Goal: Task Accomplishment & Management: Complete application form

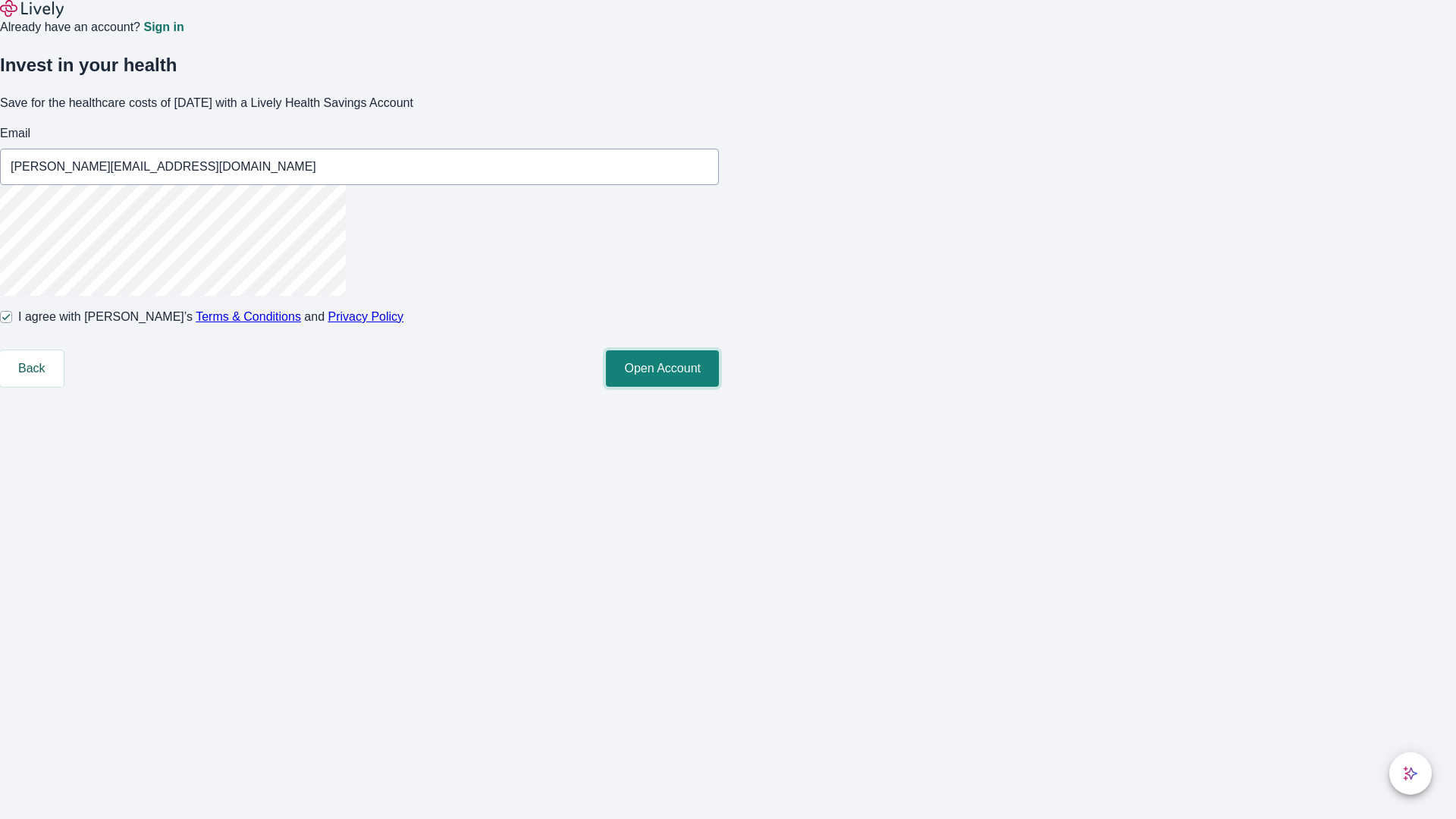
click at [719, 387] on button "Open Account" at bounding box center [662, 368] width 113 height 37
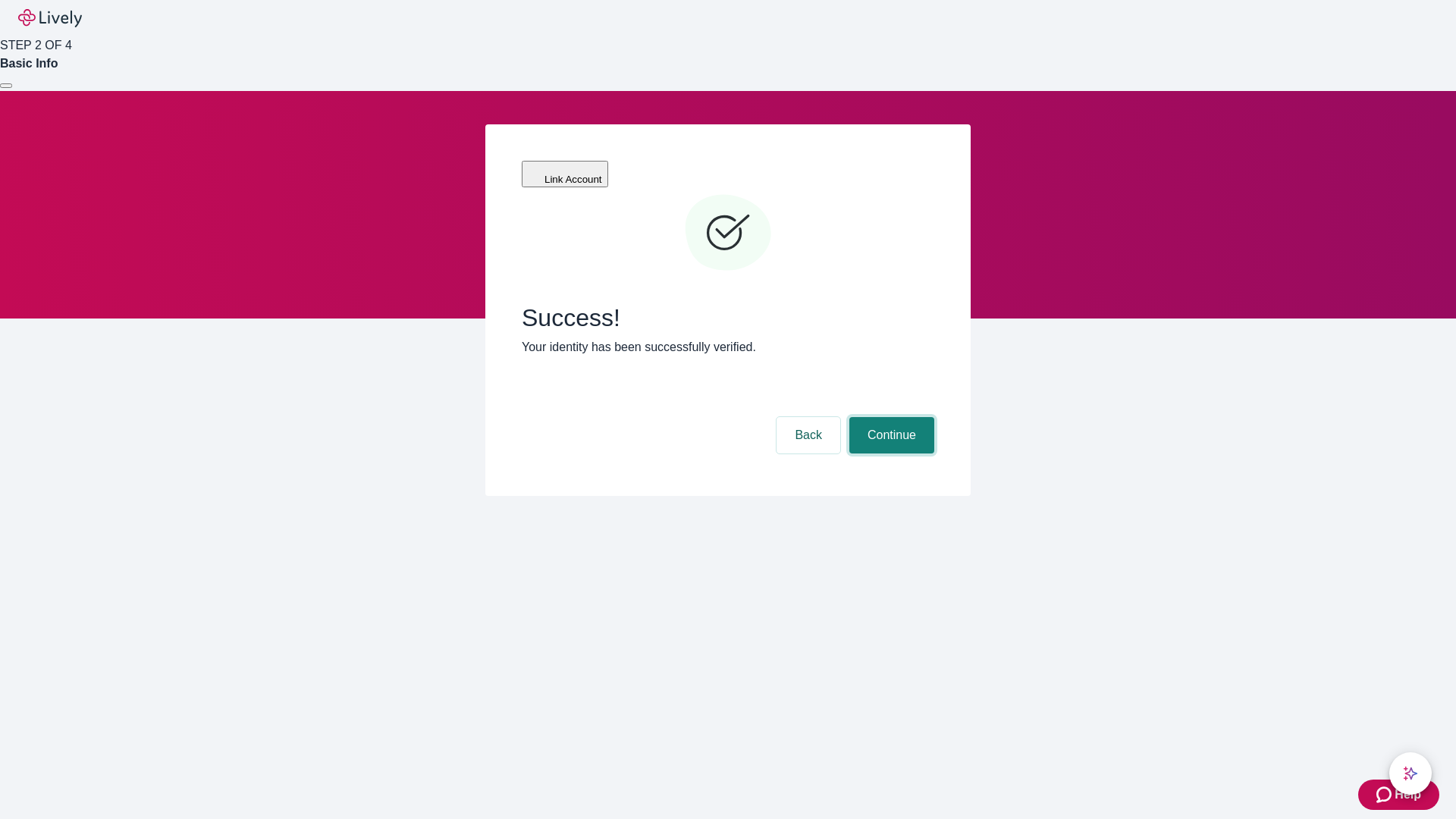
click at [889, 418] on button "Continue" at bounding box center [891, 435] width 85 height 37
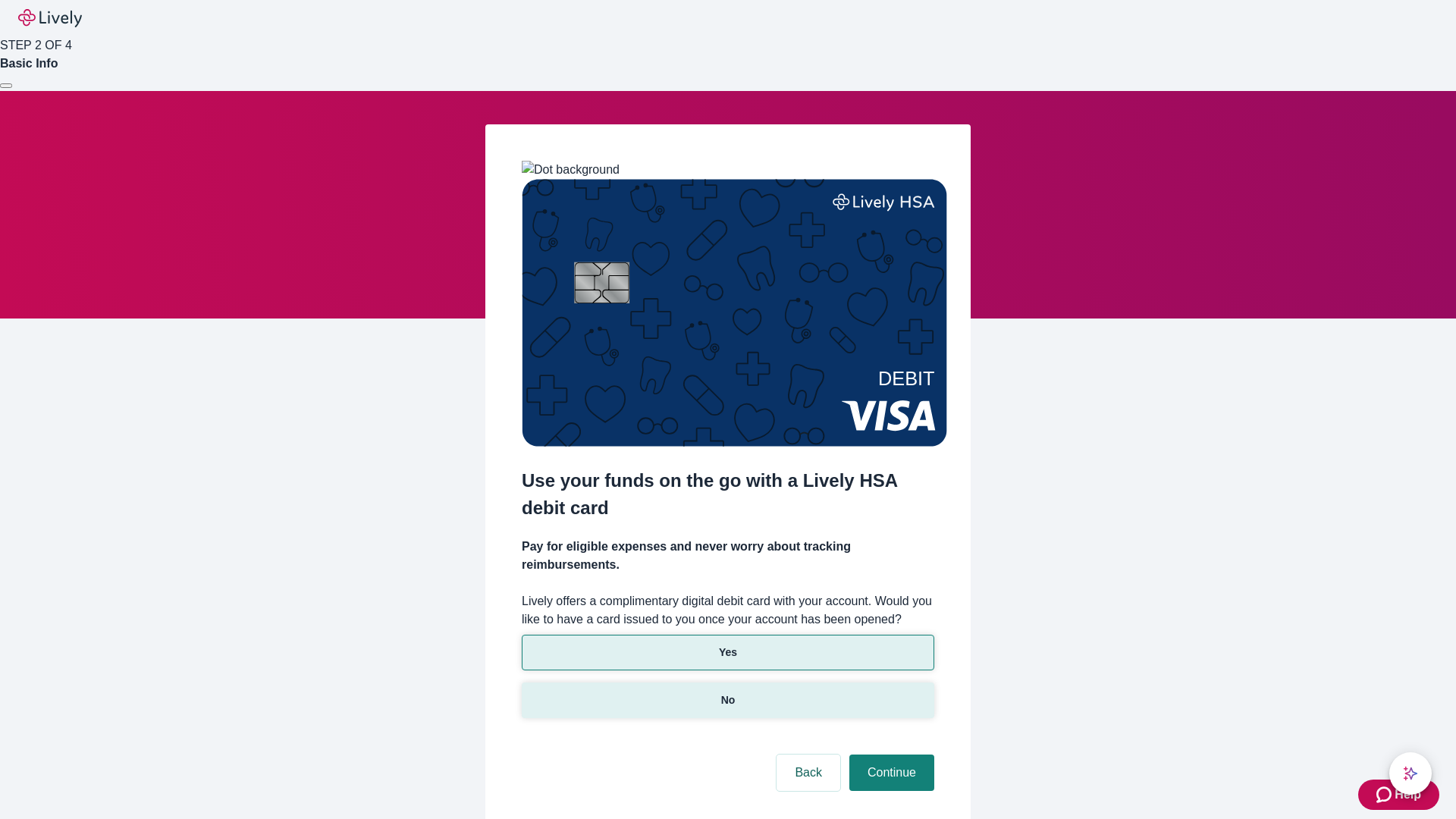
click at [728, 693] on p "No" at bounding box center [728, 701] width 14 height 16
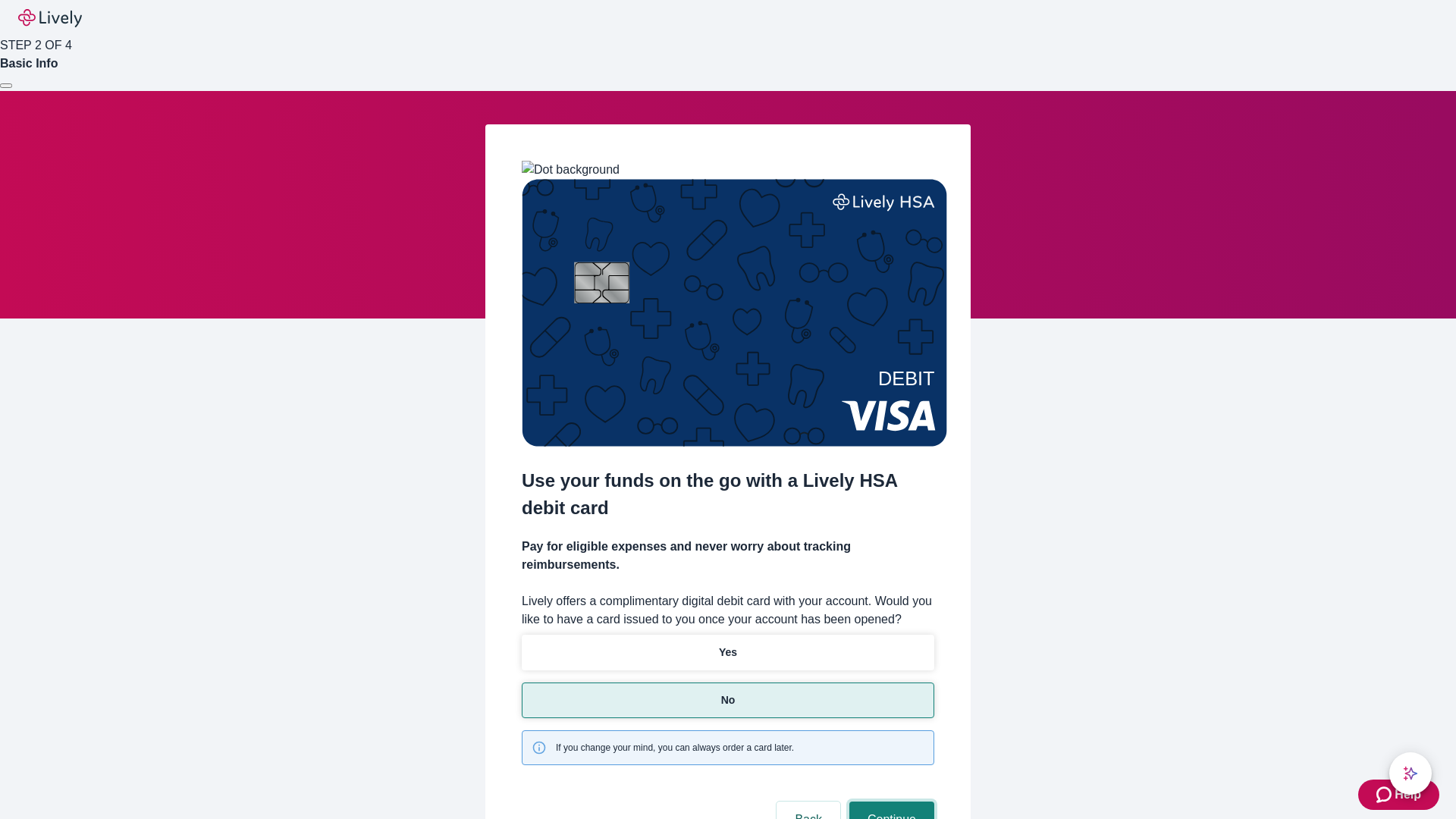
click at [889, 802] on button "Continue" at bounding box center [891, 820] width 85 height 37
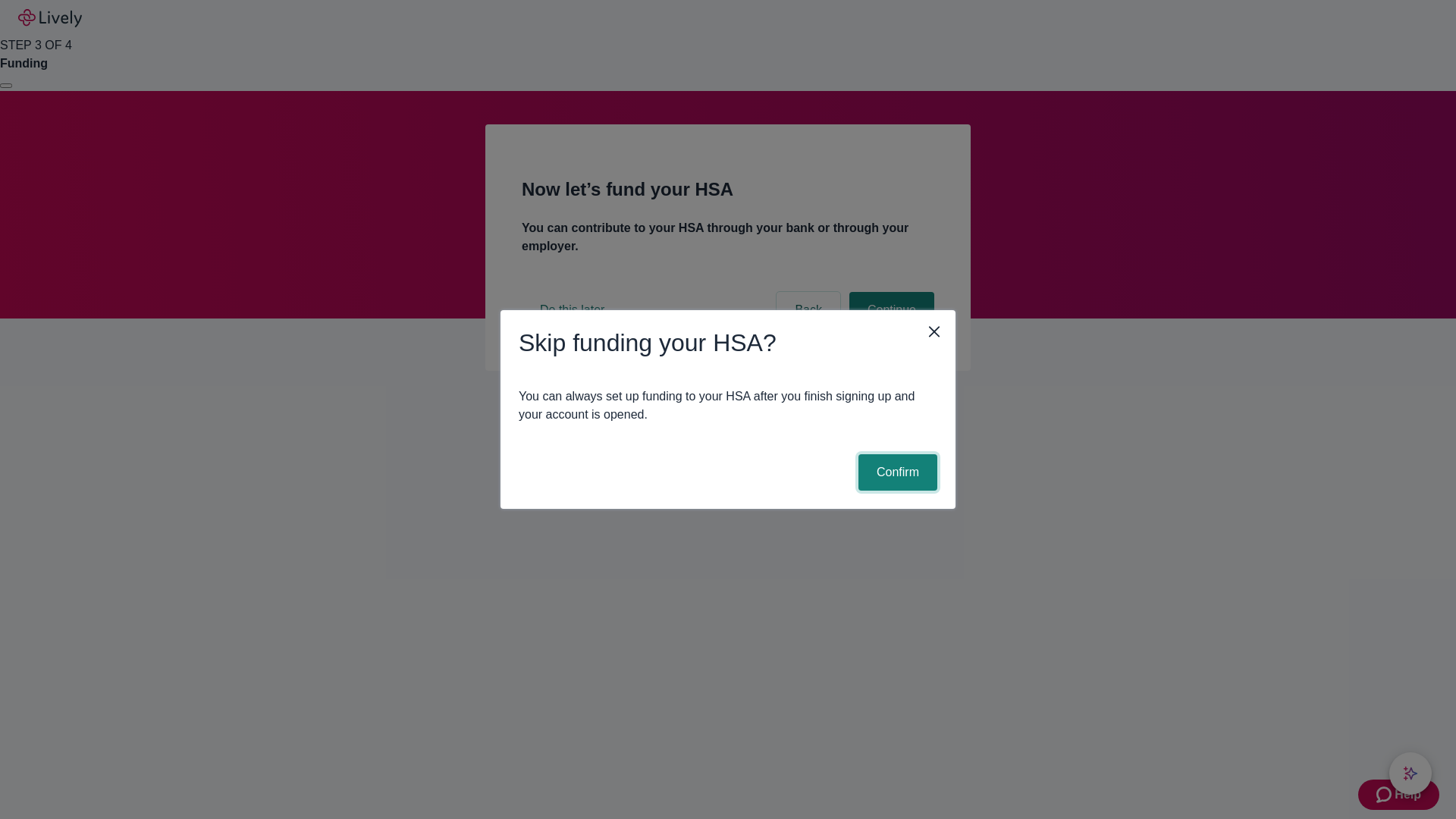
click at [896, 473] on button "Confirm" at bounding box center [897, 472] width 79 height 37
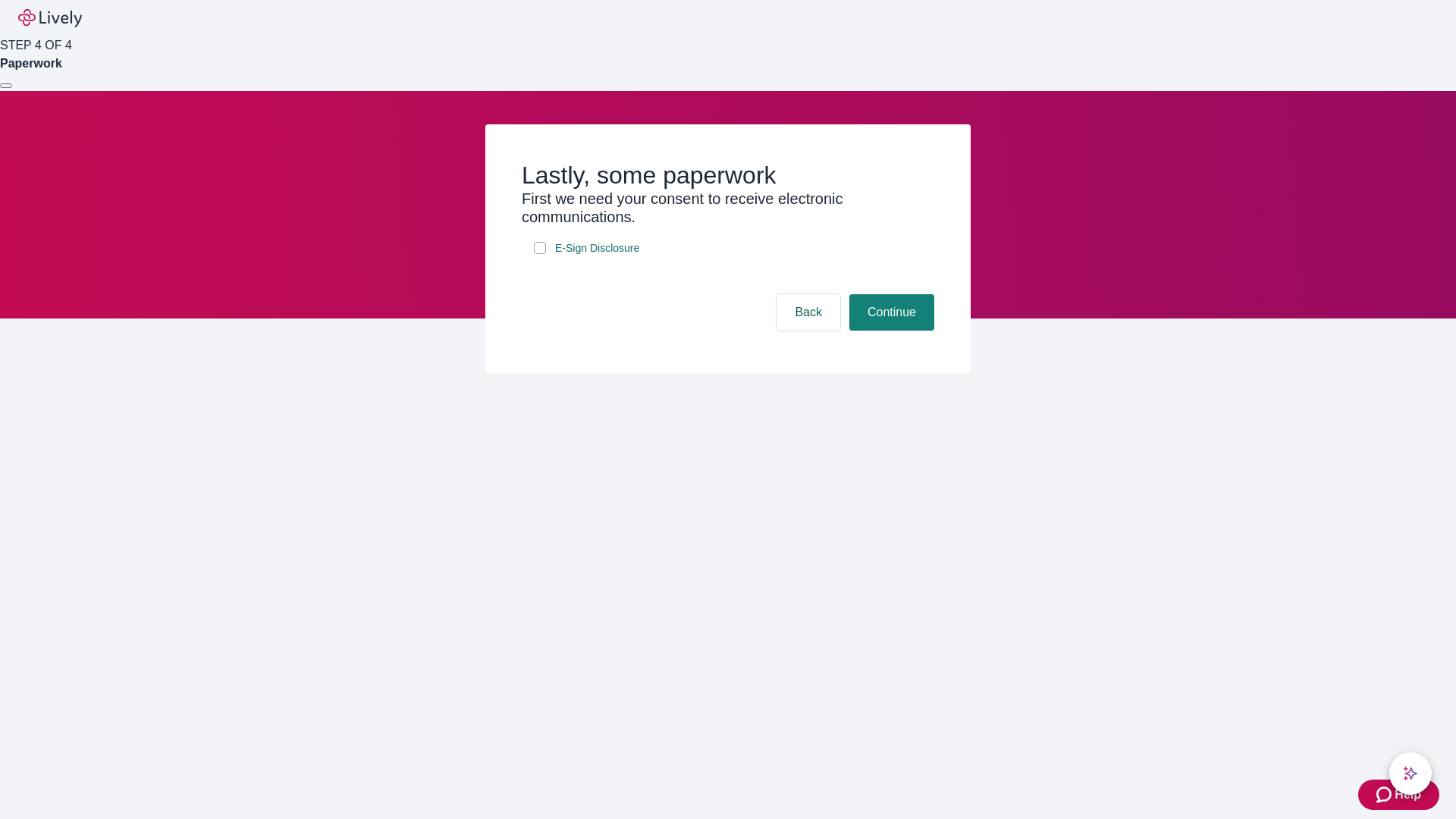
click at [540, 254] on input "E-Sign Disclosure" at bounding box center [540, 249] width 13 height 13
checkbox input "true"
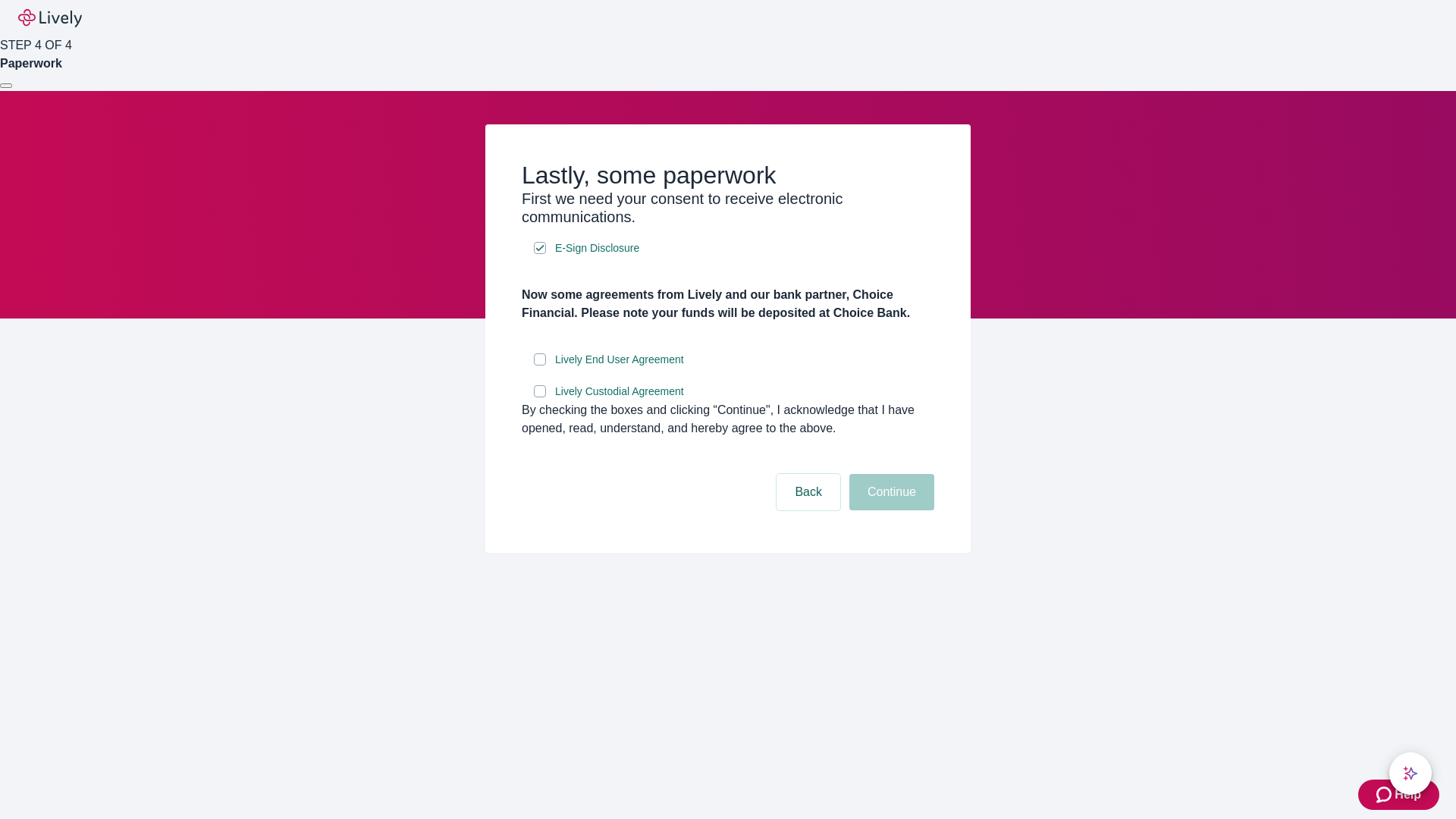
click at [540, 366] on input "Lively End User Agreement" at bounding box center [540, 359] width 13 height 13
checkbox input "true"
click at [540, 398] on input "Lively Custodial Agreement" at bounding box center [540, 392] width 13 height 13
checkbox input "true"
click at [889, 511] on button "Continue" at bounding box center [891, 492] width 85 height 37
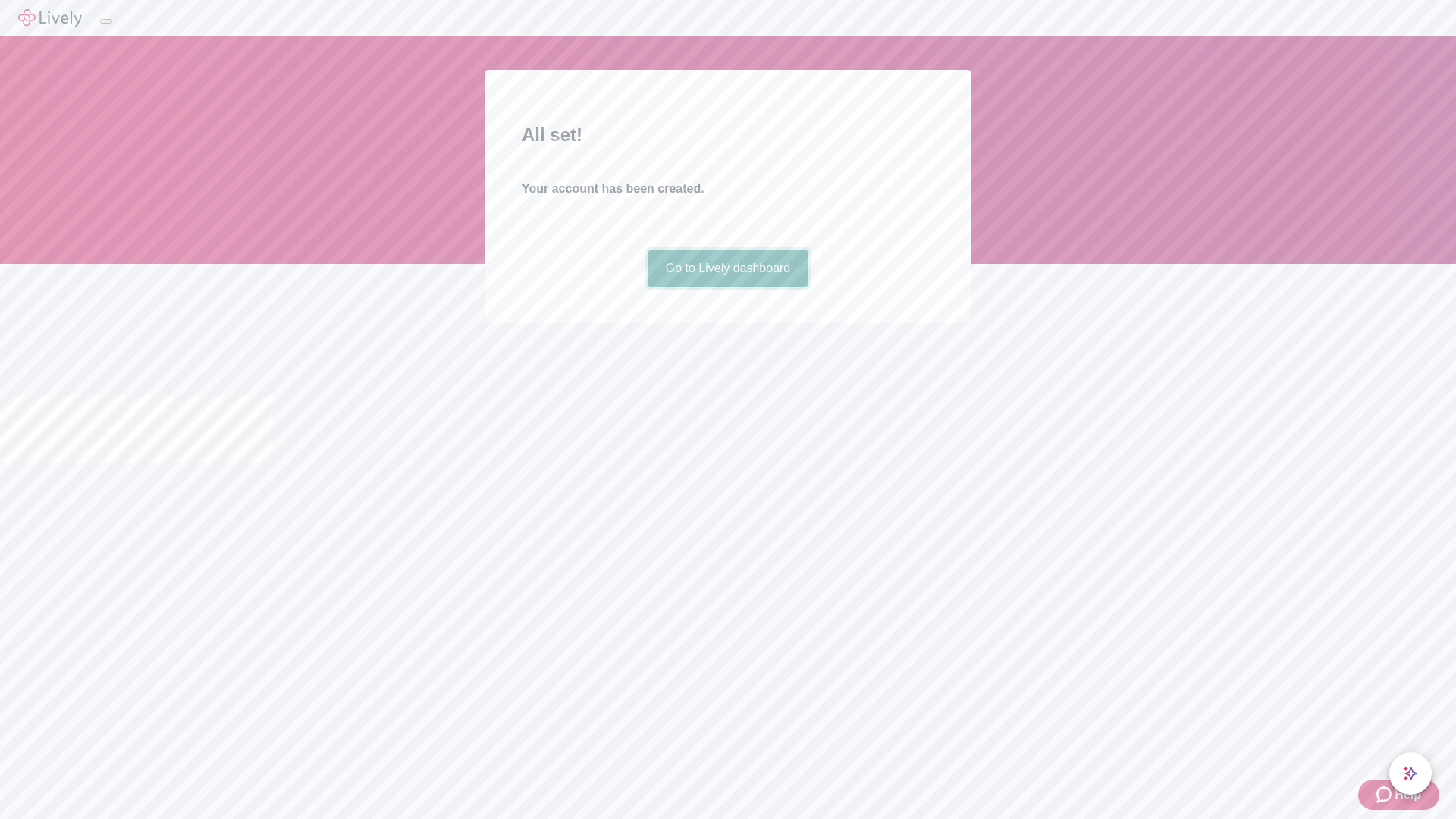
click at [728, 287] on link "Go to Lively dashboard" at bounding box center [728, 268] width 162 height 37
